Goal: Task Accomplishment & Management: Manage account settings

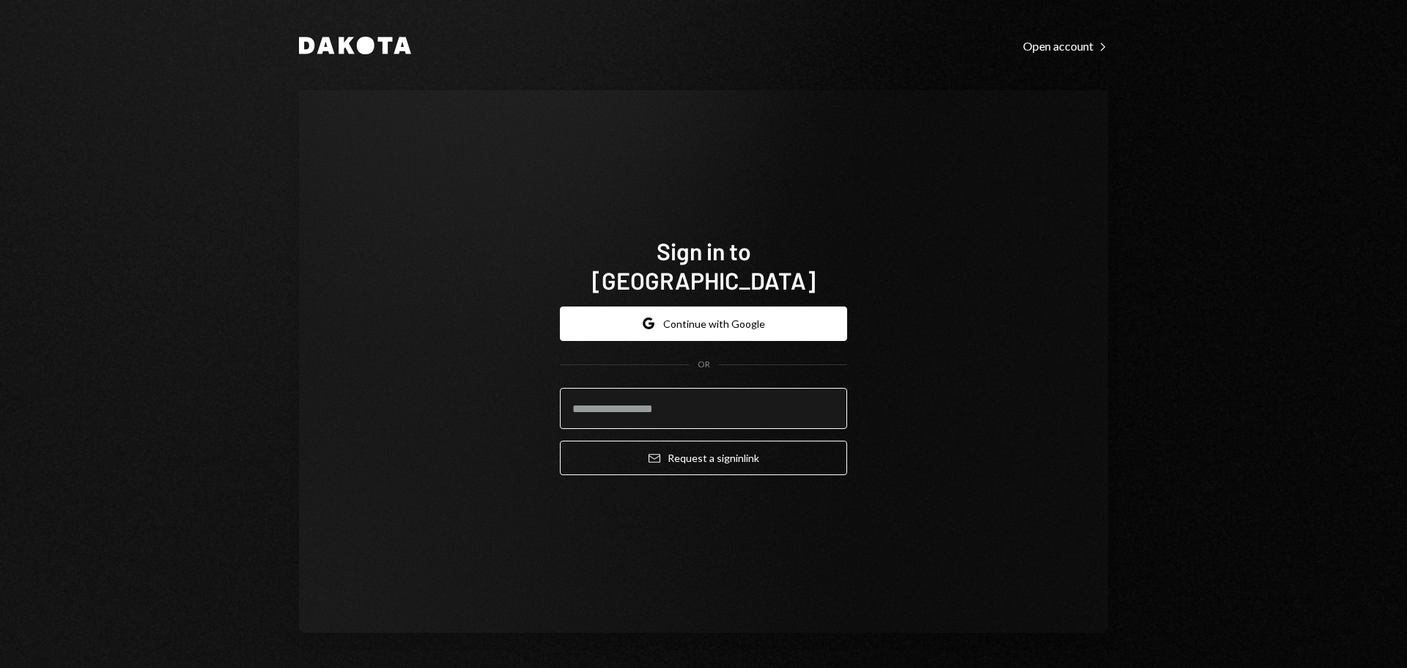
type input "**********"
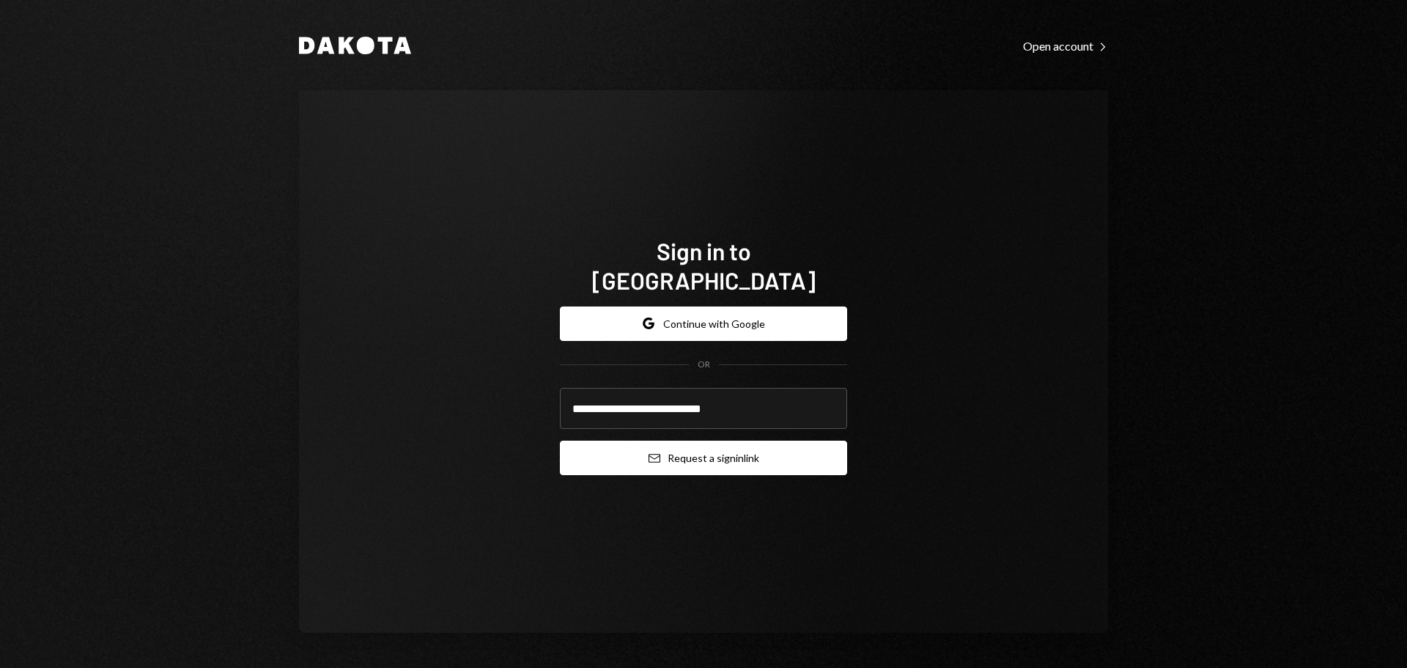
click at [688, 441] on button "Email Request a sign in link" at bounding box center [703, 458] width 287 height 34
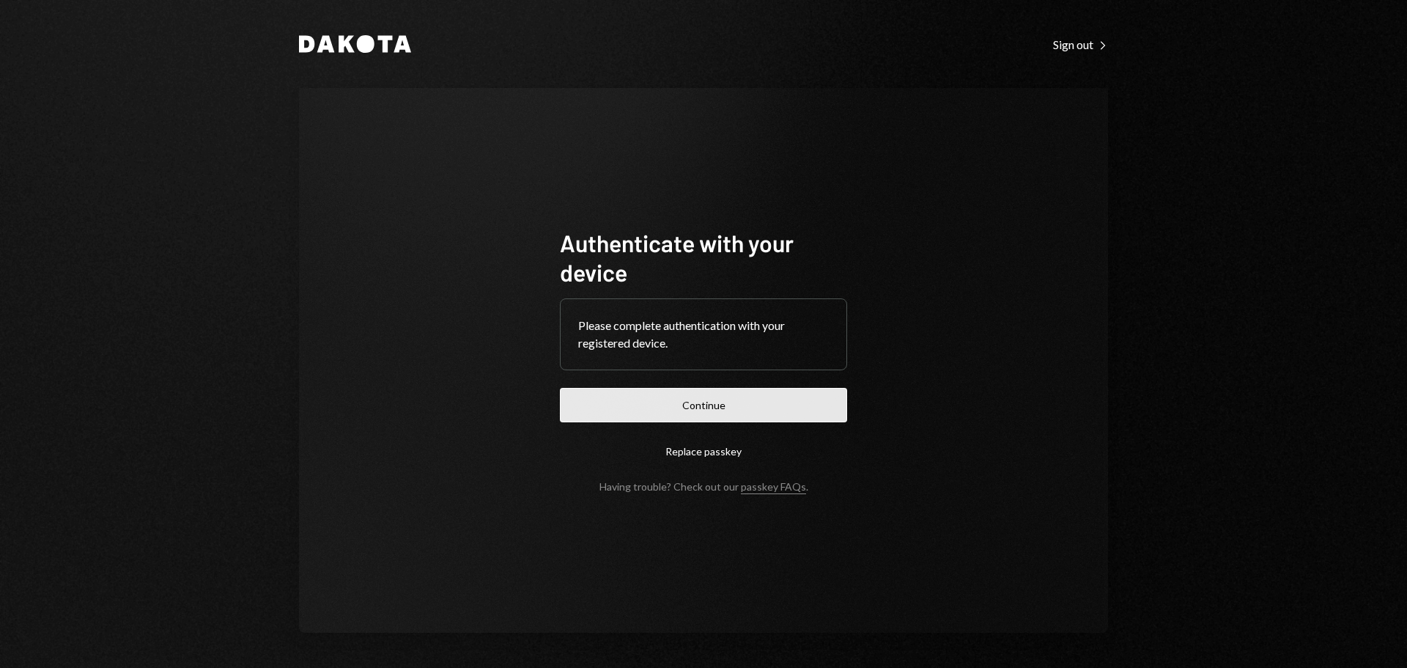
click at [742, 400] on button "Continue" at bounding box center [703, 405] width 287 height 34
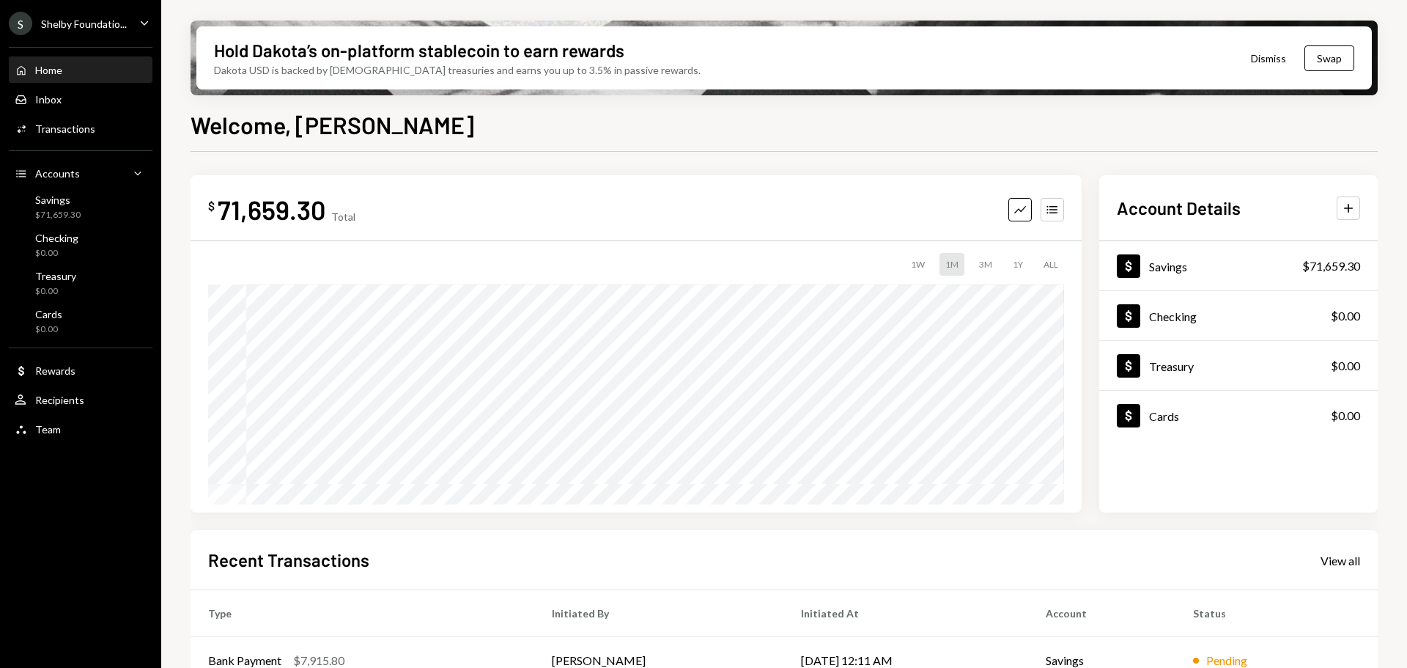
click at [141, 18] on icon "Caret Down" at bounding box center [144, 23] width 16 height 16
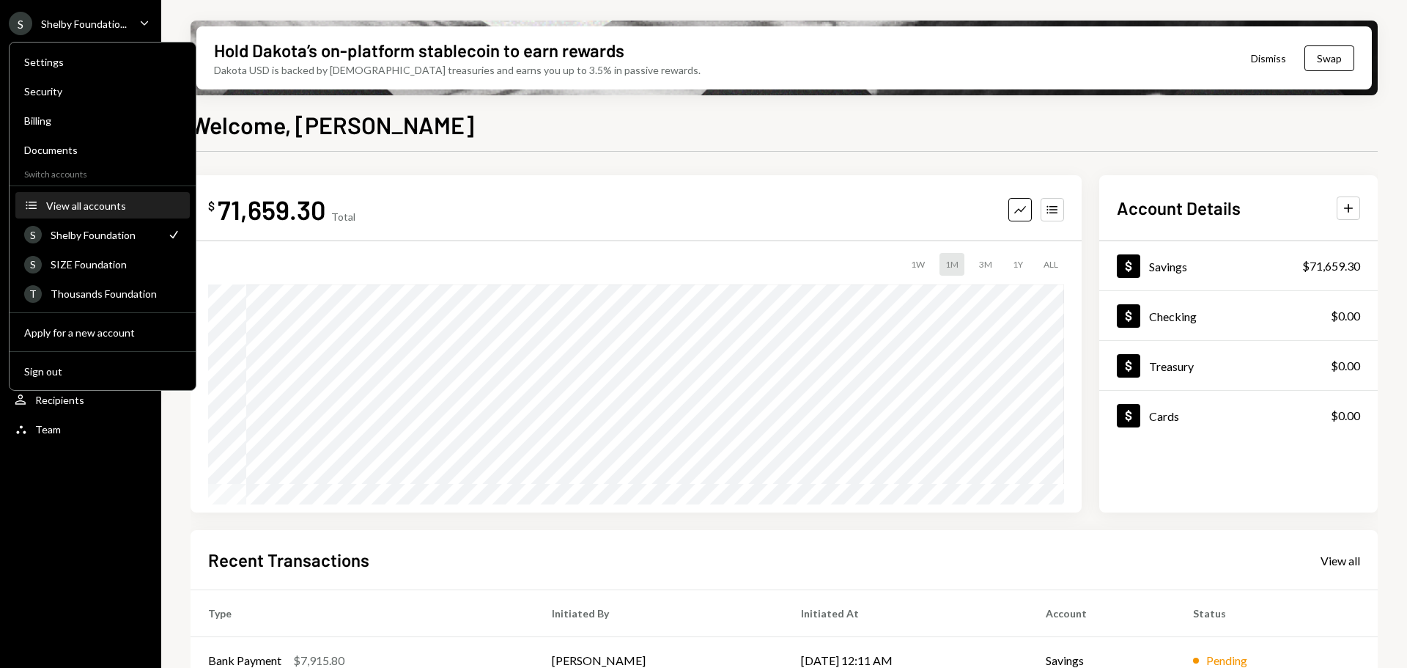
click at [106, 208] on div "View all accounts" at bounding box center [113, 205] width 135 height 12
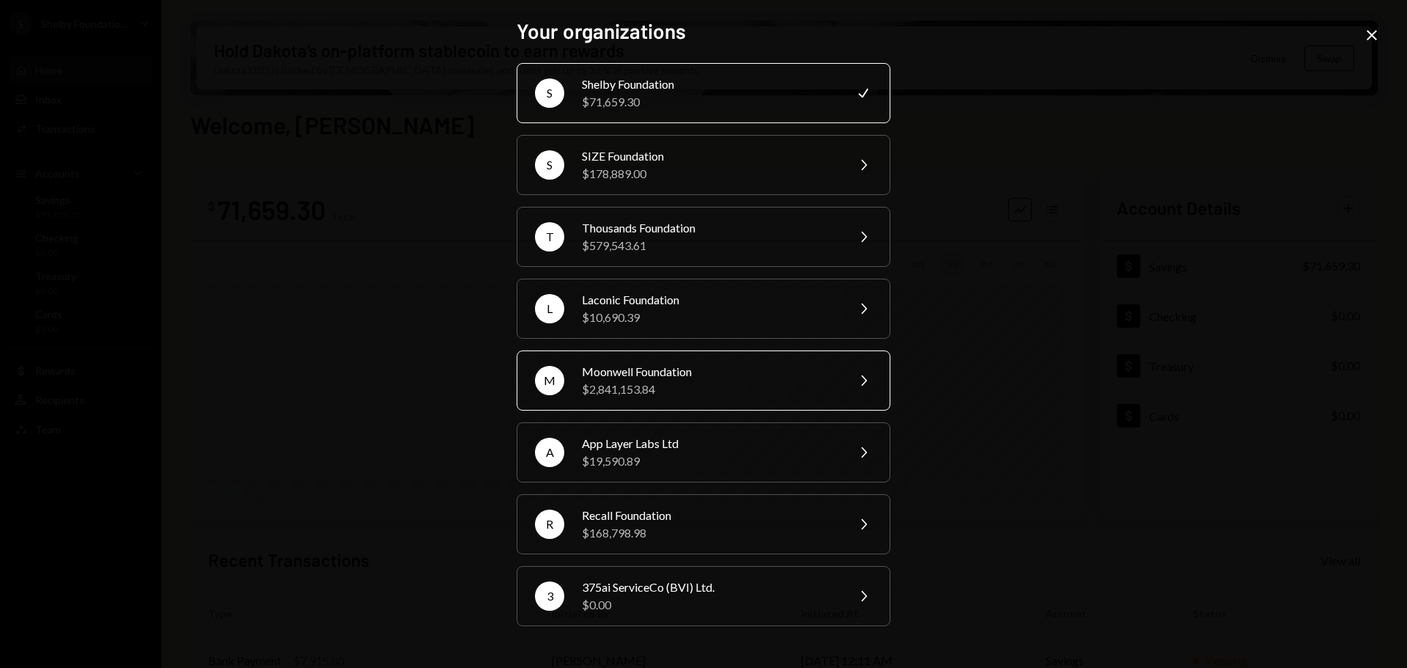
click at [770, 403] on div "M Moonwell Foundation $2,841,153.84 Chevron Right" at bounding box center [704, 380] width 374 height 60
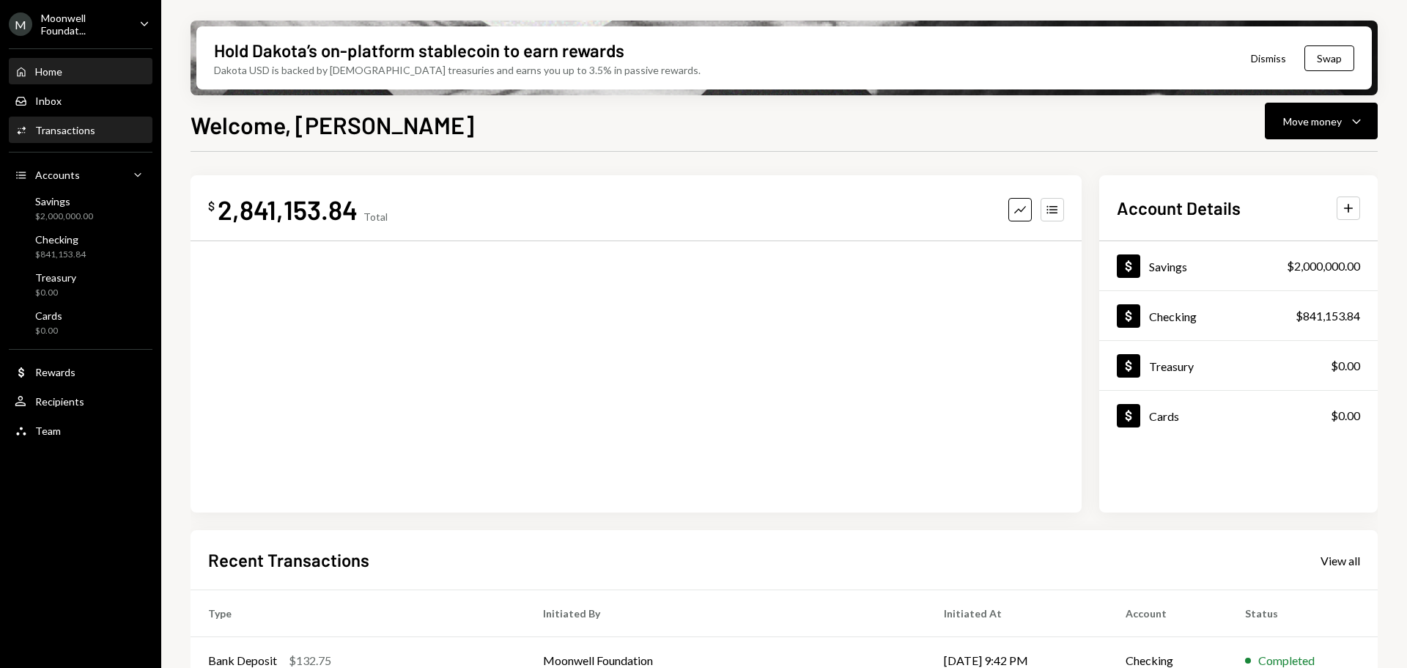
click at [59, 130] on div "Transactions" at bounding box center [65, 130] width 60 height 12
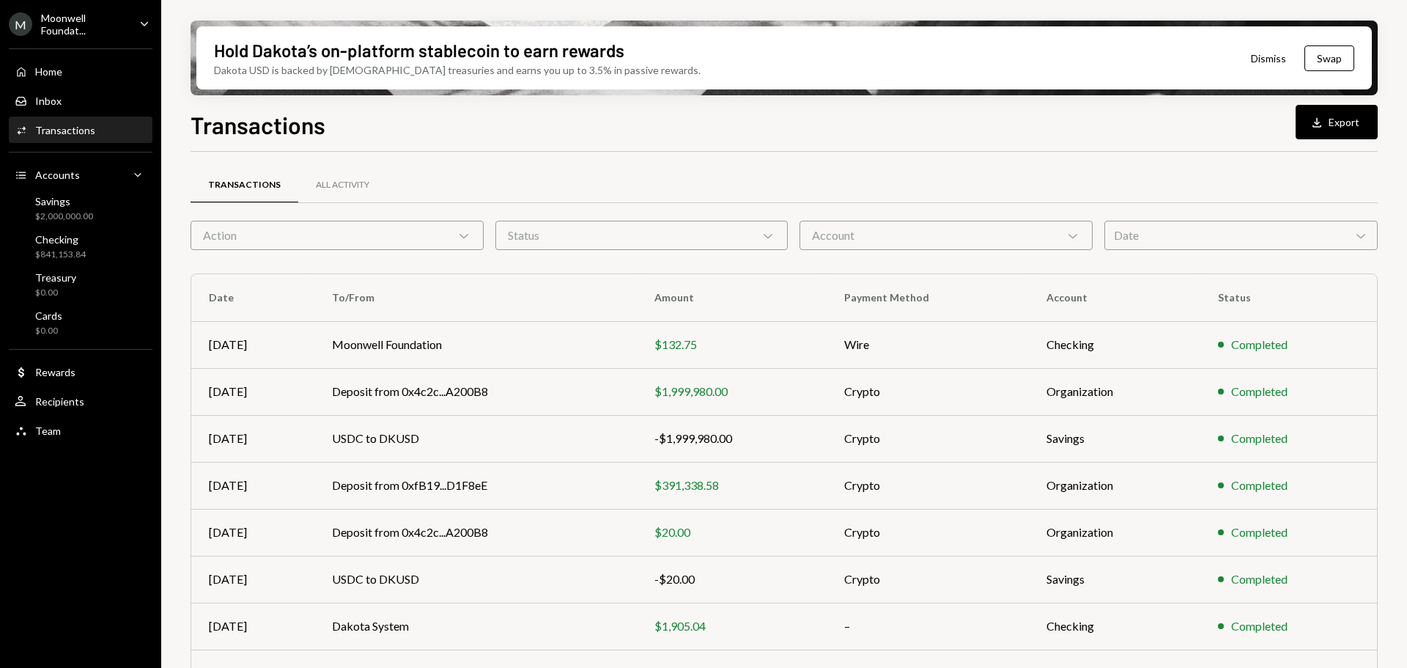
click at [1343, 125] on button "Download Export" at bounding box center [1337, 122] width 82 height 34
